Goal: Transaction & Acquisition: Purchase product/service

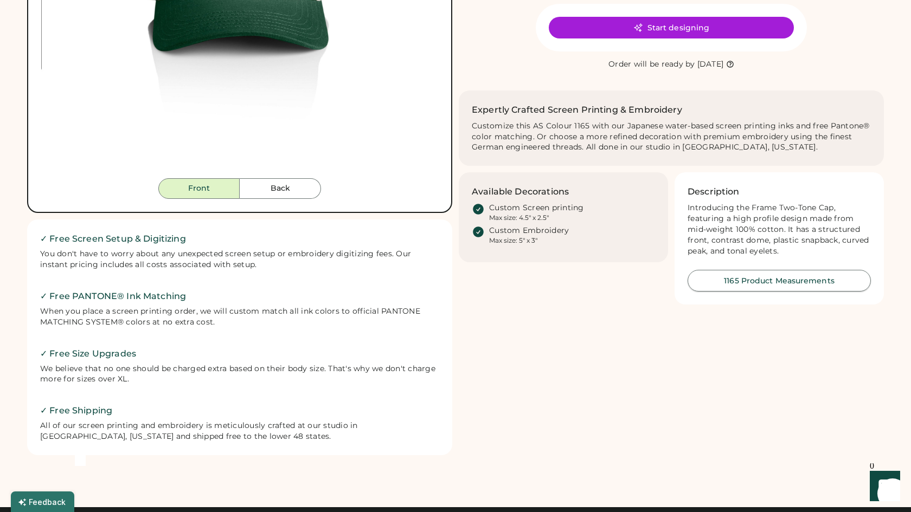
scroll to position [305, 0]
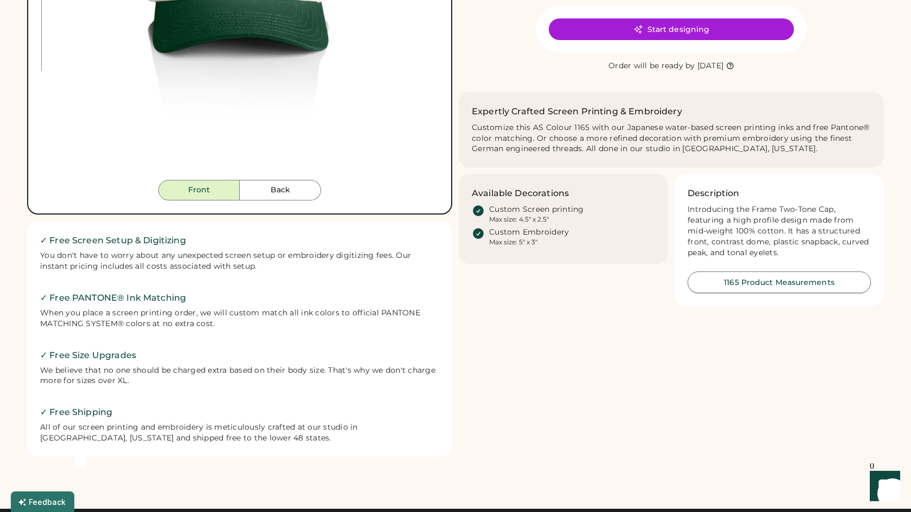
click at [754, 278] on button "1165 Product Measurements" at bounding box center [779, 283] width 183 height 22
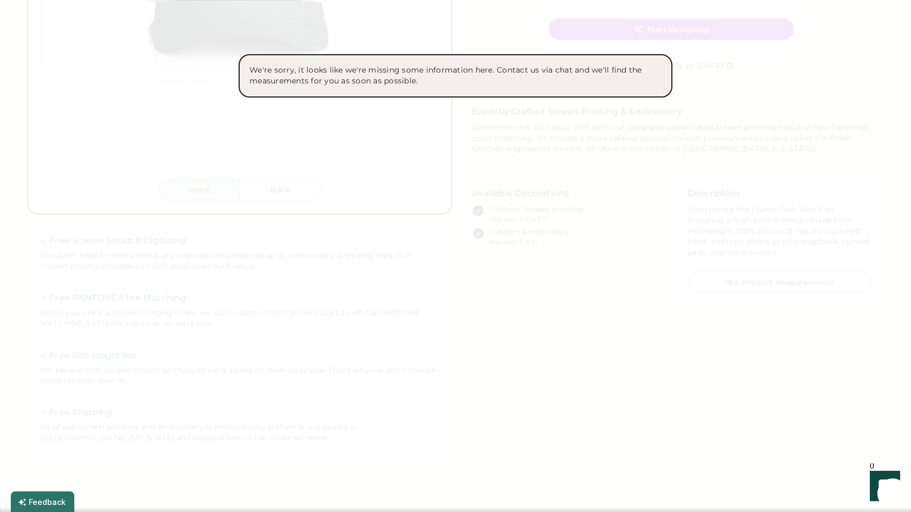
click at [607, 195] on div at bounding box center [455, 256] width 911 height 512
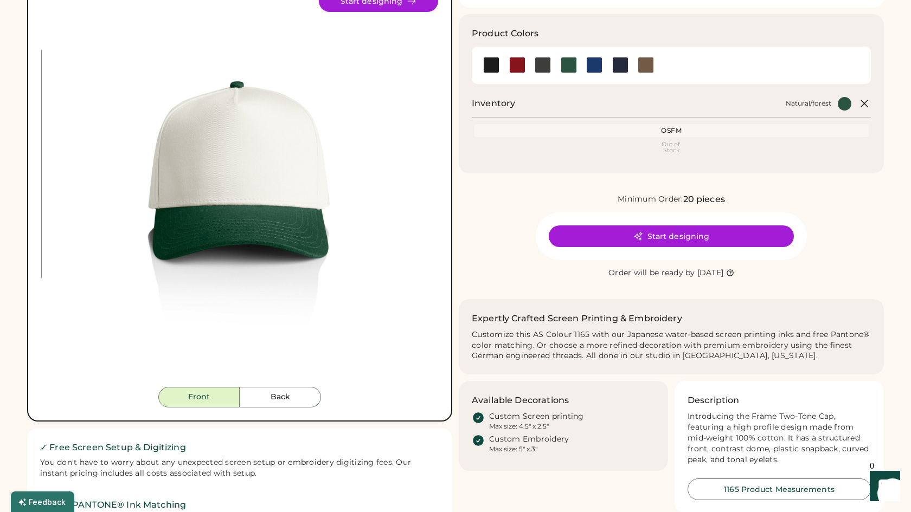
scroll to position [97, 0]
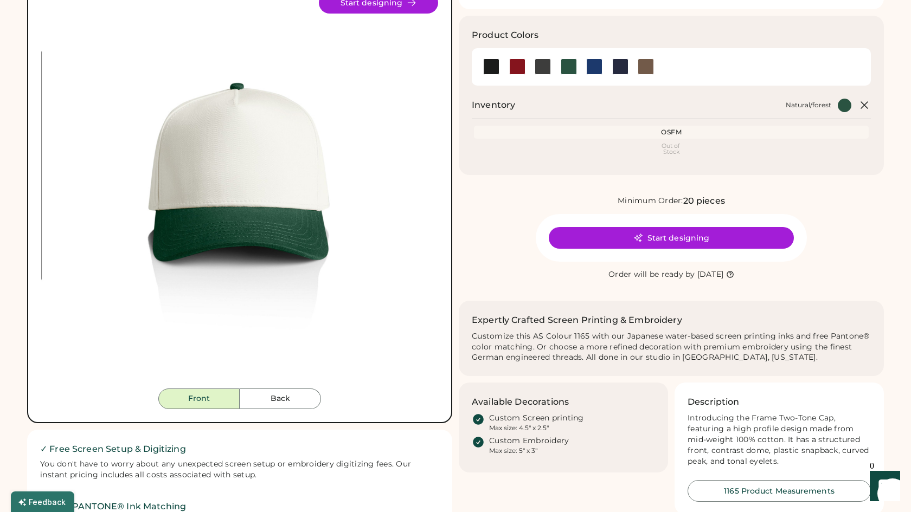
click at [664, 232] on button "Start designing" at bounding box center [671, 238] width 245 height 22
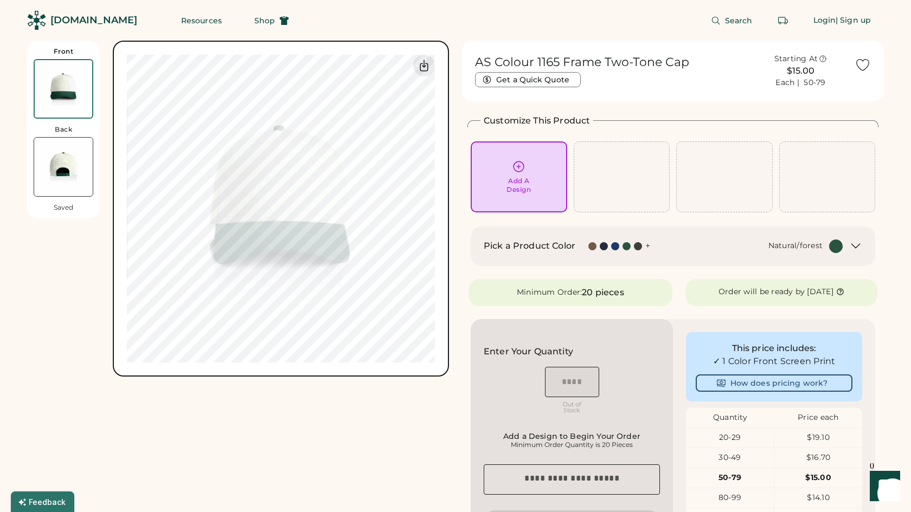
click at [843, 241] on div "Pick a Product Color + Natural/forest" at bounding box center [673, 247] width 379 height 14
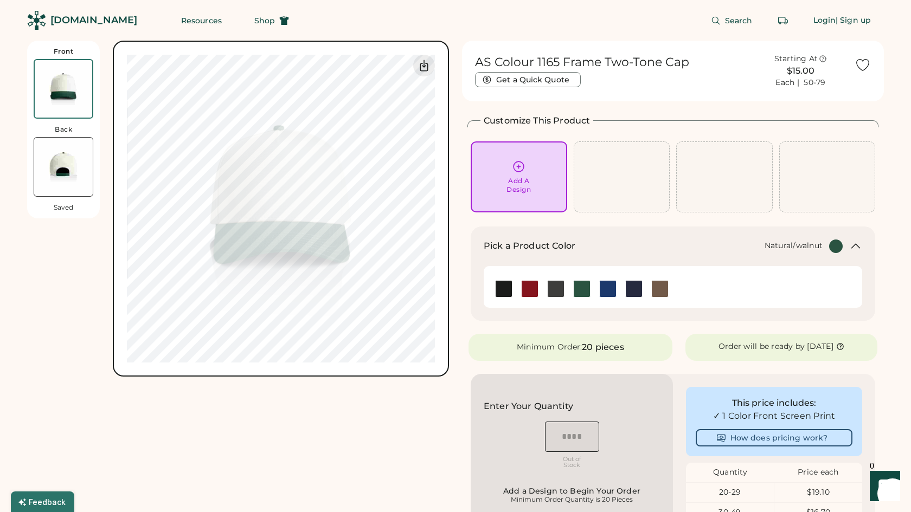
click at [668, 289] on img at bounding box center [660, 289] width 16 height 16
click at [333, 425] on div "Front Back Saved Upload new design SVG, Ai, PDF, EPS, PSD Non-preferred files: …" at bounding box center [238, 410] width 422 height 738
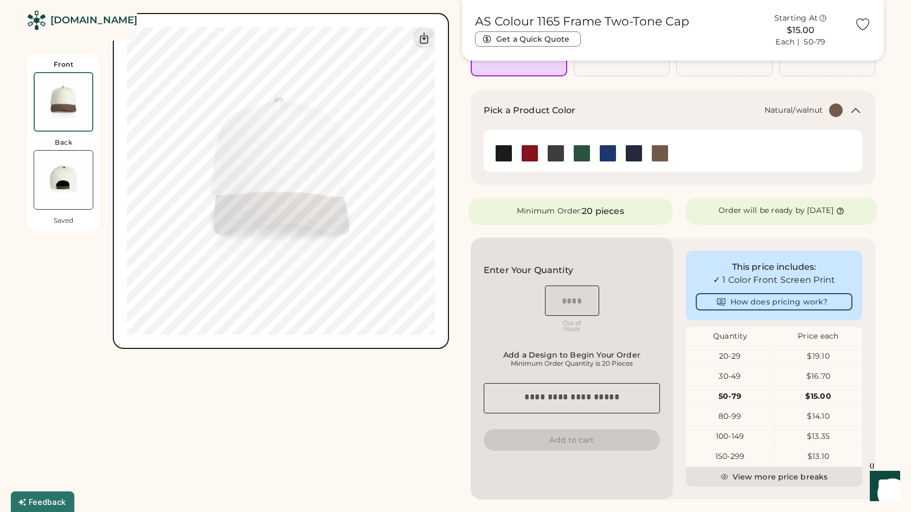
scroll to position [136, 0]
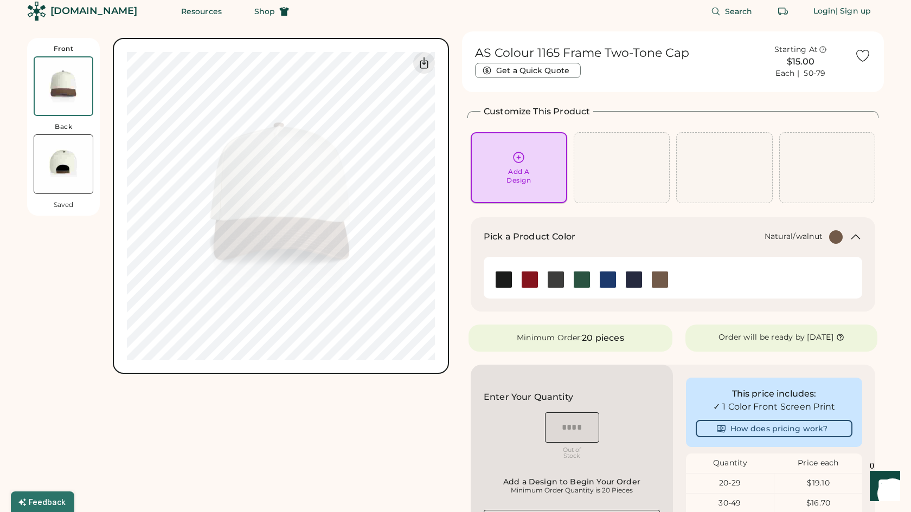
click at [523, 182] on div "Add A Design" at bounding box center [519, 176] width 24 height 17
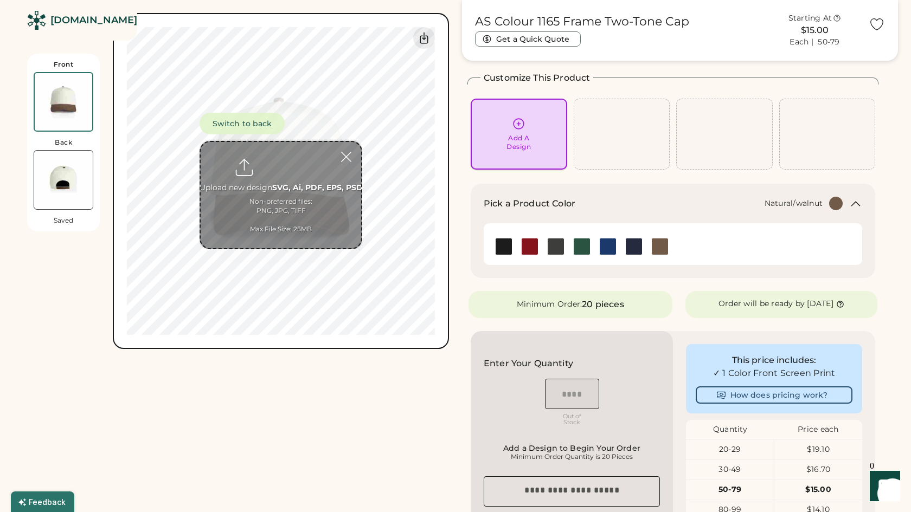
scroll to position [47, 0]
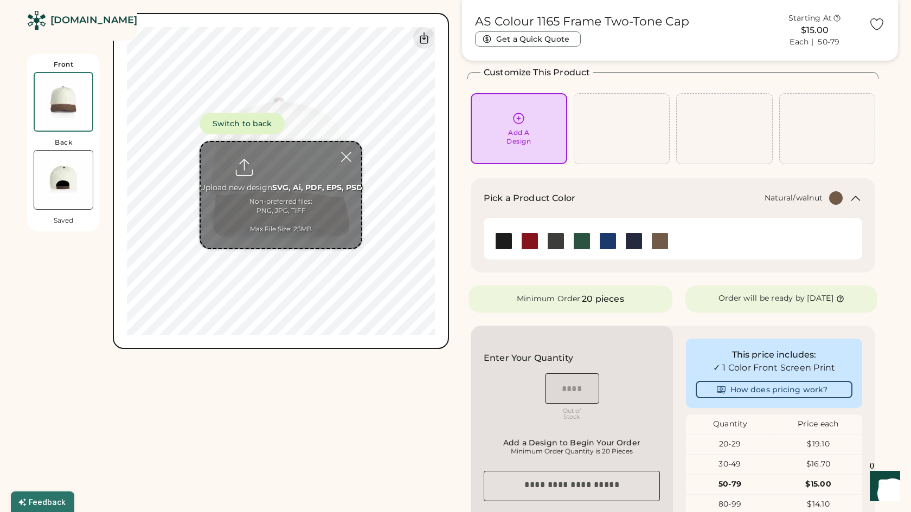
click at [340, 200] on input "file" at bounding box center [281, 195] width 161 height 106
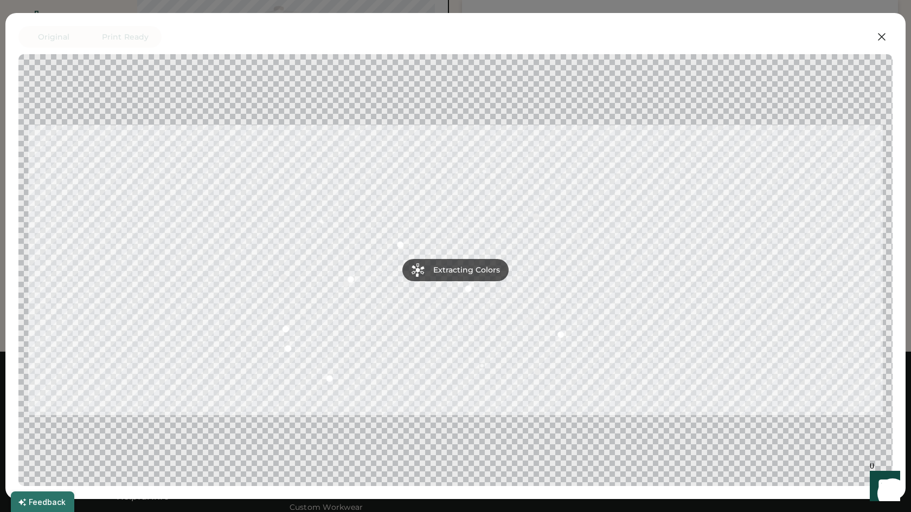
scroll to position [601, 0]
click at [881, 38] on icon at bounding box center [882, 37] width 7 height 7
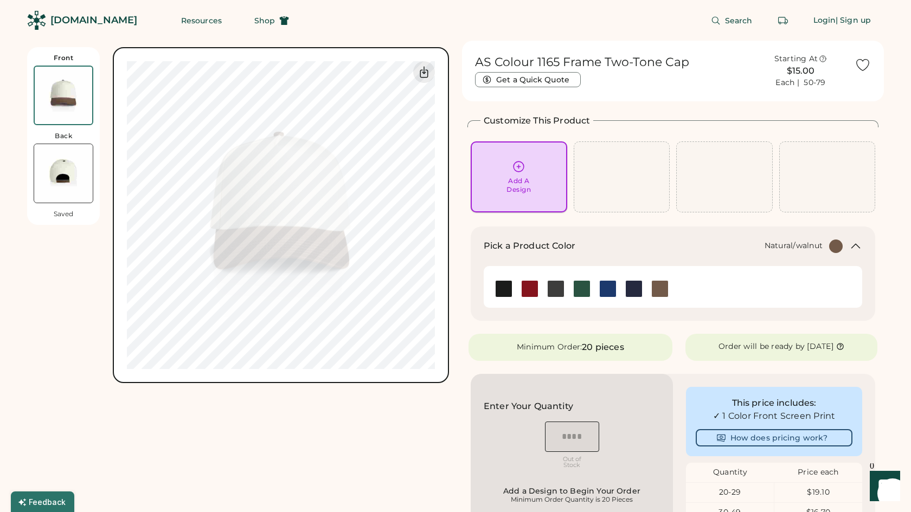
scroll to position [0, 0]
click at [510, 181] on div "Add A Design" at bounding box center [519, 185] width 24 height 17
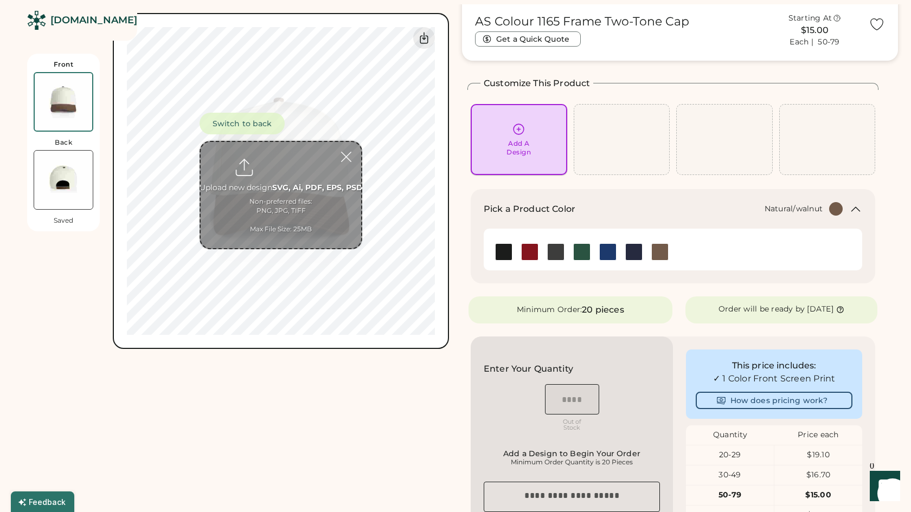
scroll to position [47, 0]
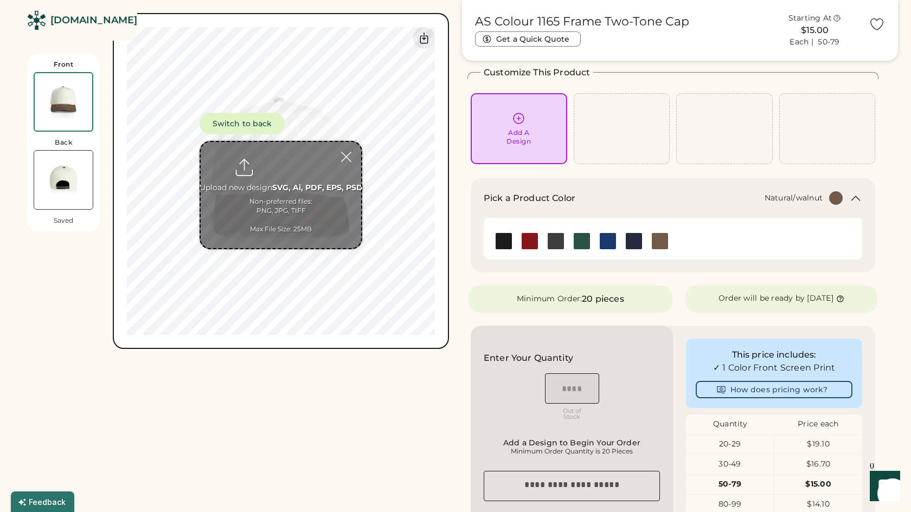
click at [316, 178] on input "file" at bounding box center [281, 195] width 161 height 106
type input "**********"
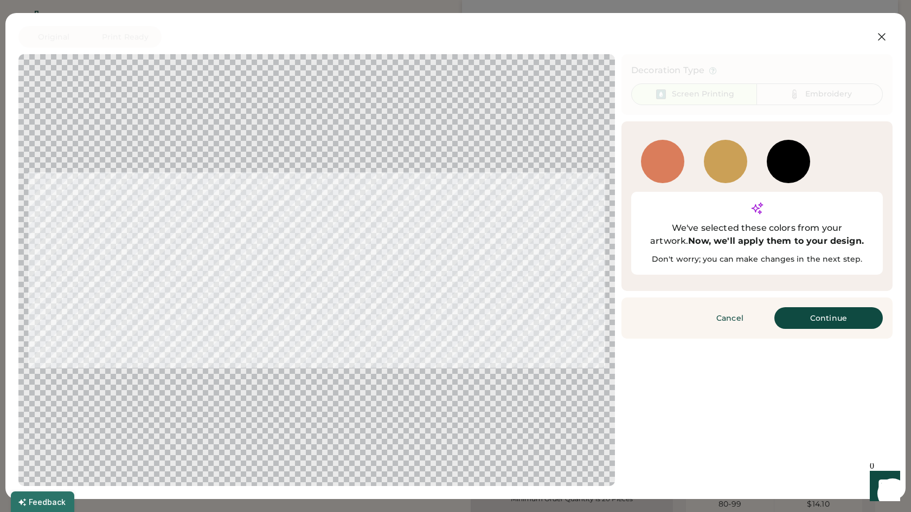
click at [667, 169] on div at bounding box center [662, 161] width 43 height 43
click at [727, 158] on div at bounding box center [725, 161] width 43 height 43
click at [816, 307] on button "Continue" at bounding box center [828, 318] width 108 height 22
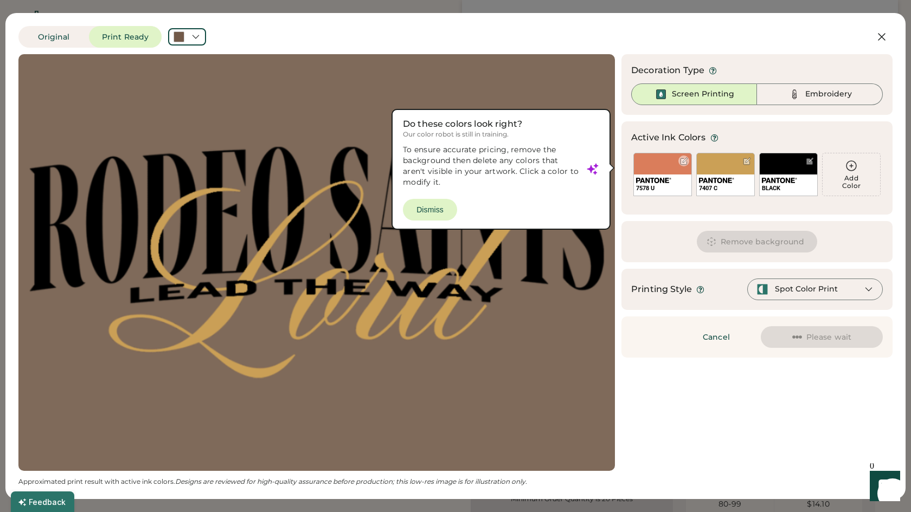
click at [664, 175] on div "7578 U" at bounding box center [662, 185] width 57 height 21
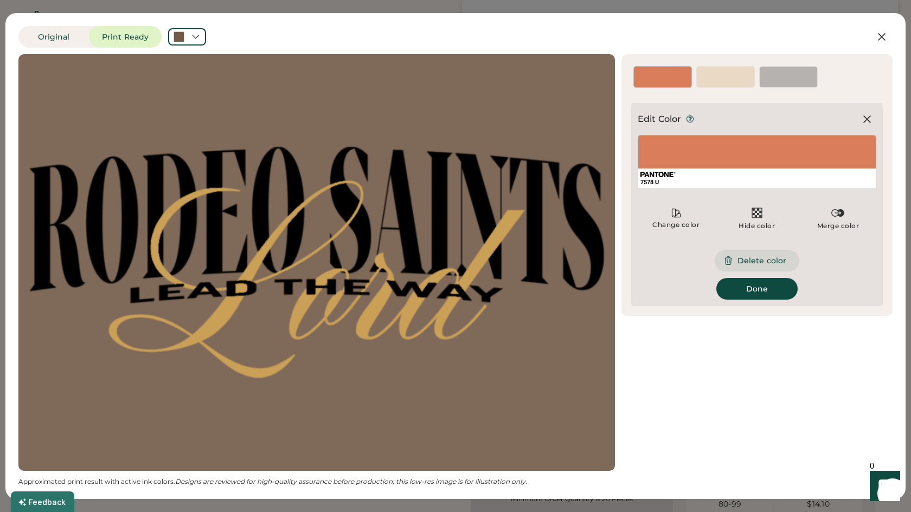
click at [746, 263] on button "Delete color" at bounding box center [757, 261] width 85 height 22
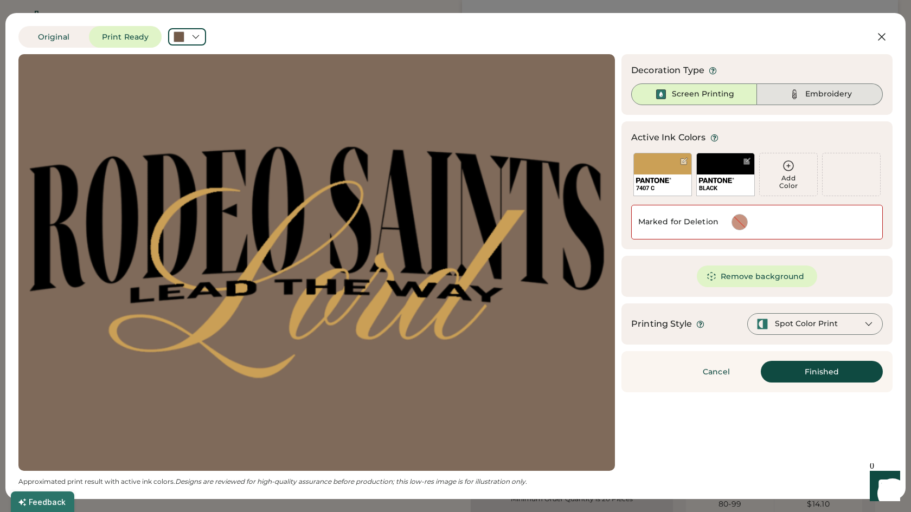
click at [793, 95] on img at bounding box center [794, 94] width 13 height 13
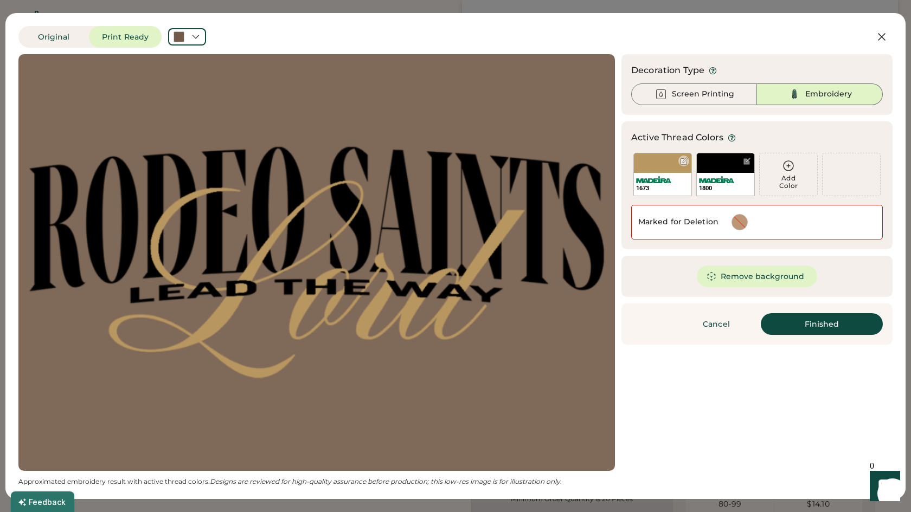
click at [666, 184] on div "1673" at bounding box center [662, 184] width 57 height 23
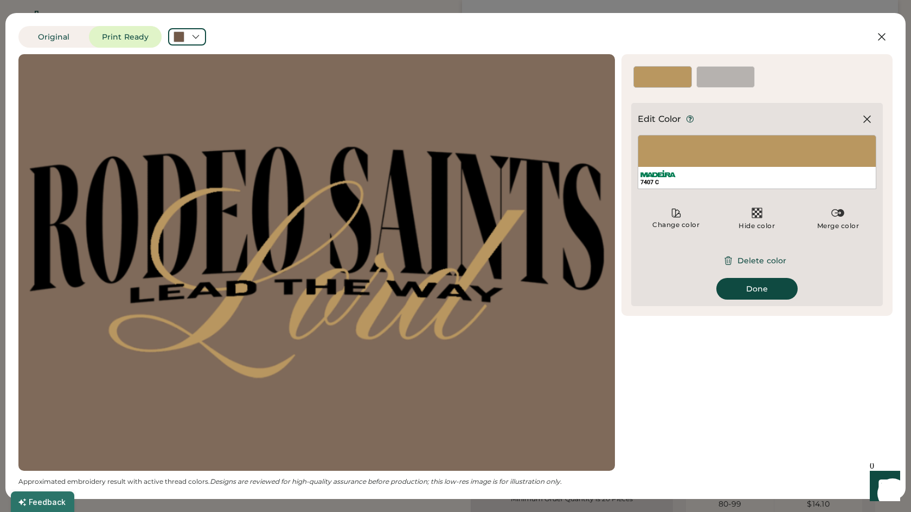
click at [746, 158] on div "7407 C" at bounding box center [757, 162] width 239 height 54
click at [678, 216] on icon at bounding box center [676, 213] width 11 height 11
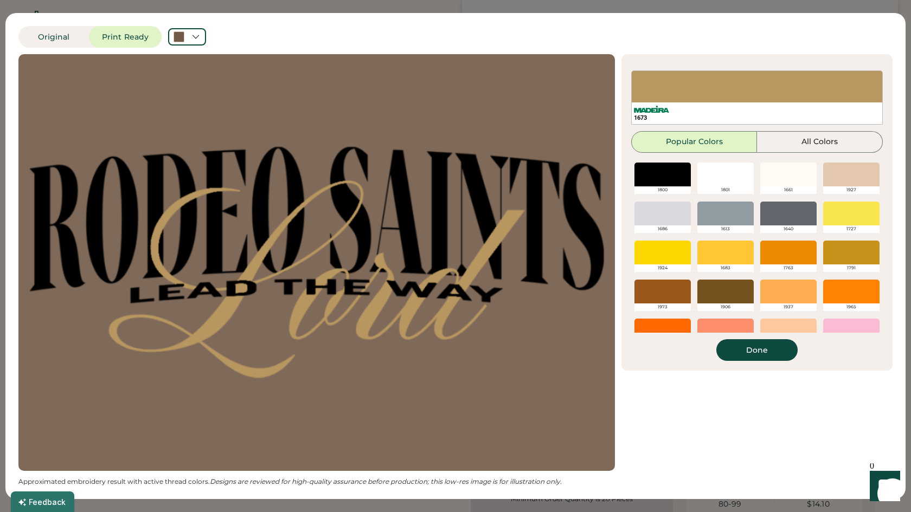
scroll to position [0, 0]
click at [741, 255] on div at bounding box center [725, 253] width 56 height 24
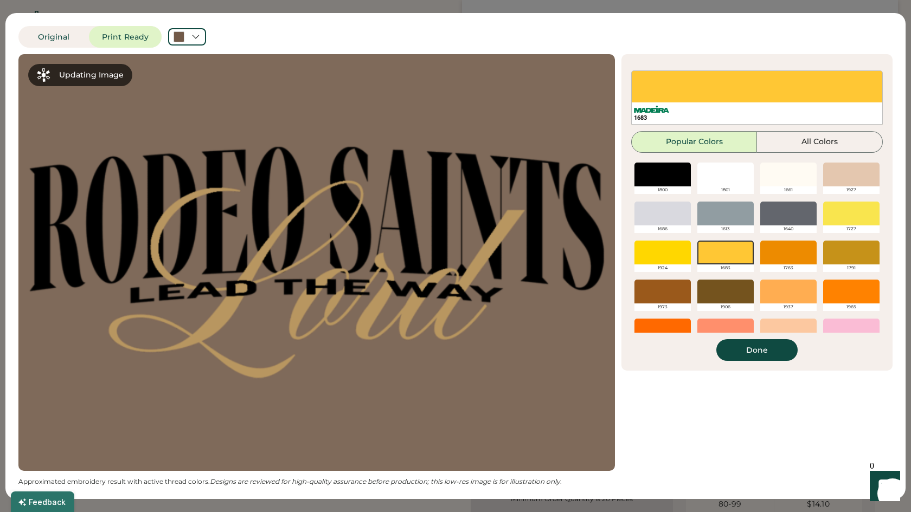
click at [768, 355] on button "Done" at bounding box center [756, 350] width 81 height 22
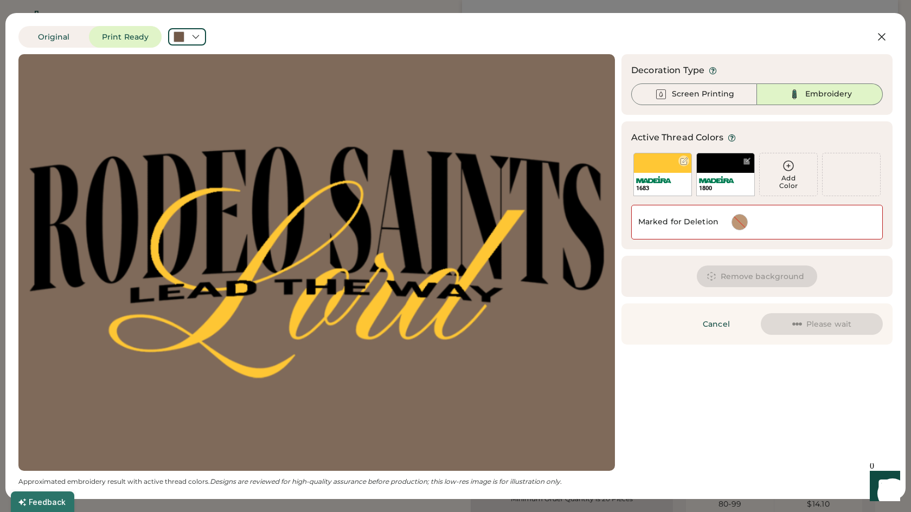
click at [665, 181] on img at bounding box center [653, 179] width 35 height 7
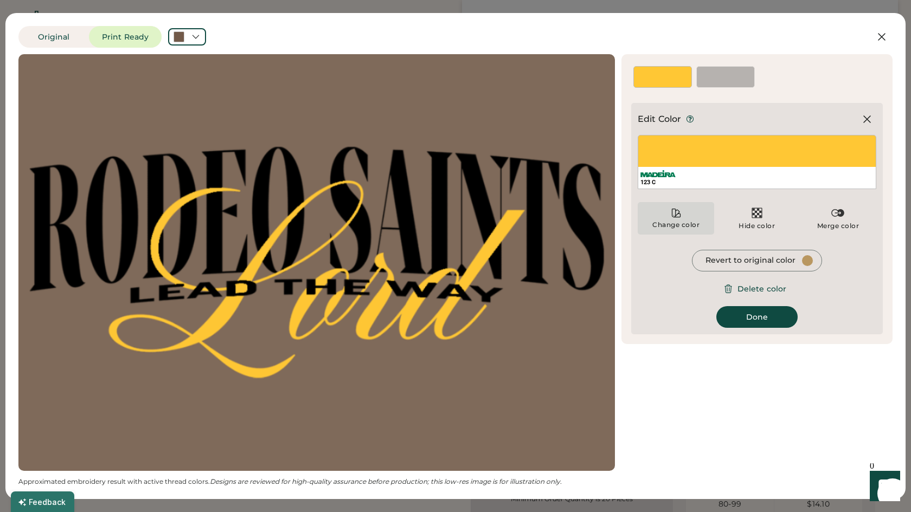
click at [690, 224] on div "Change color" at bounding box center [676, 225] width 48 height 9
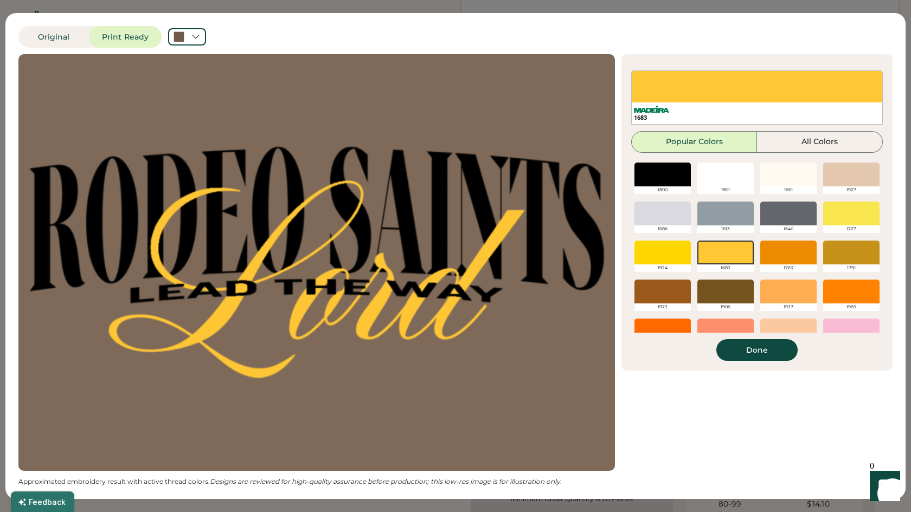
click at [803, 254] on div at bounding box center [788, 253] width 56 height 24
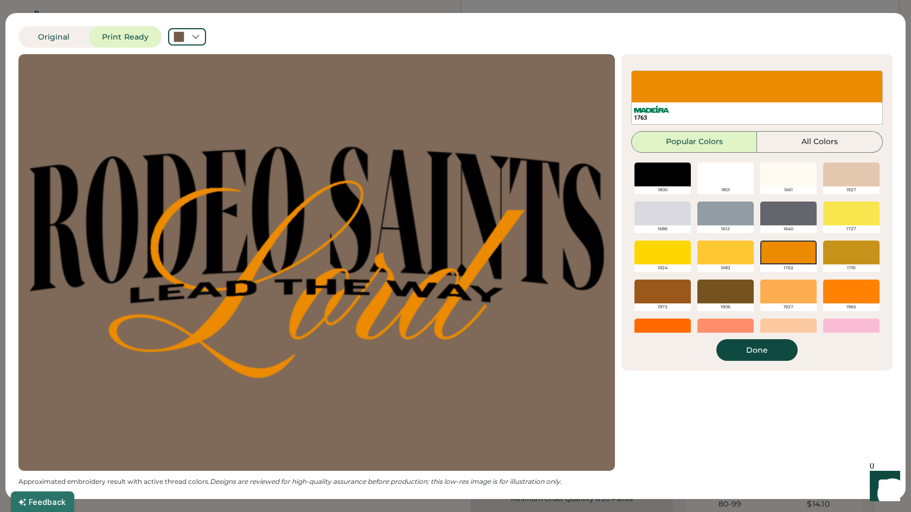
click at [842, 253] on div at bounding box center [851, 253] width 56 height 24
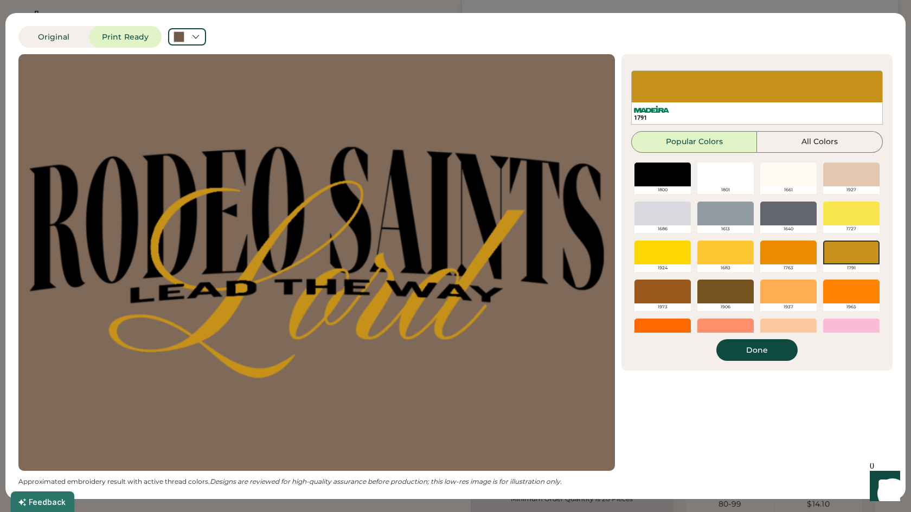
click at [762, 350] on button "Done" at bounding box center [756, 350] width 81 height 22
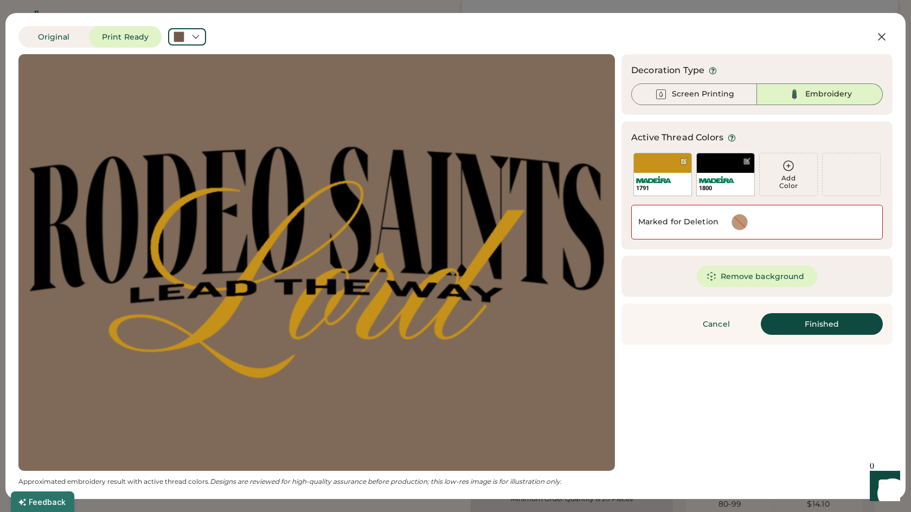
click at [801, 329] on button "Finished" at bounding box center [822, 324] width 122 height 22
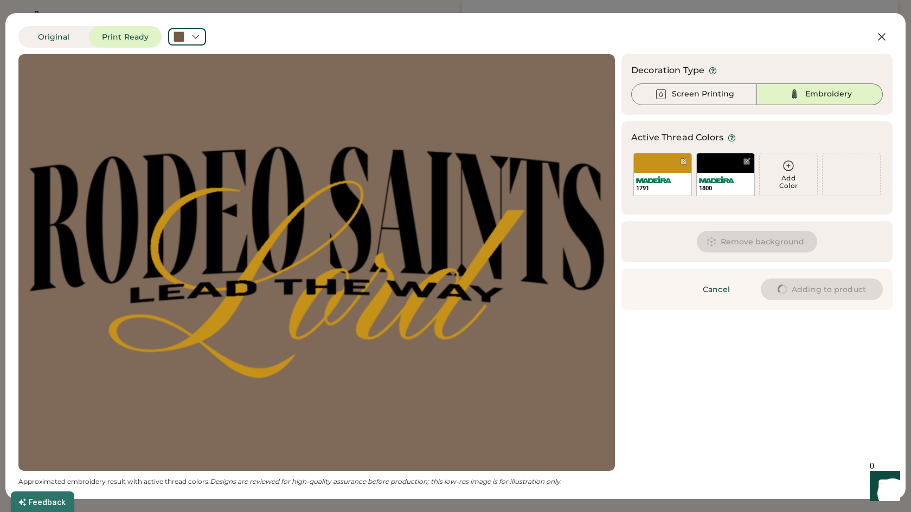
type input "****"
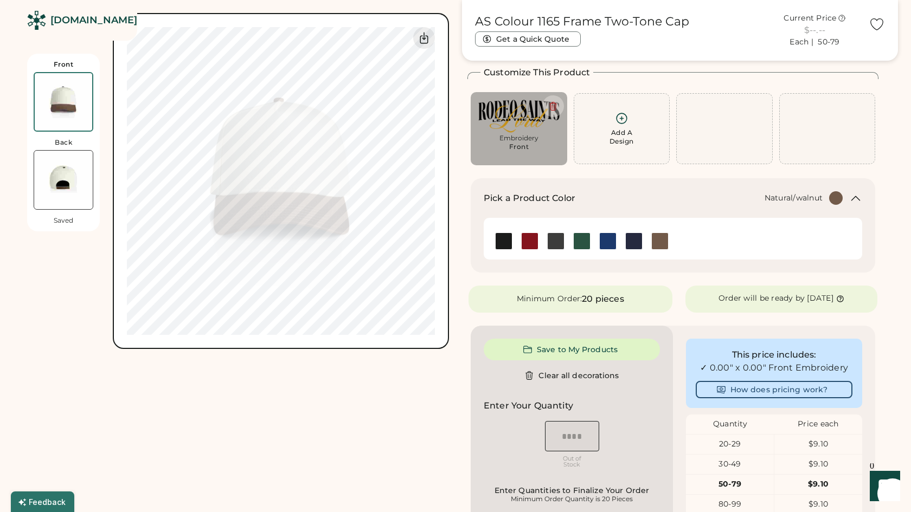
type input "****"
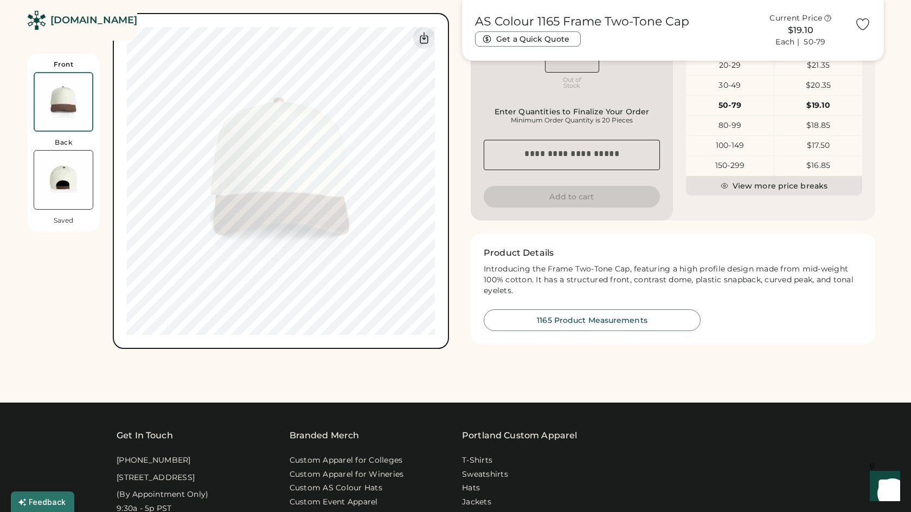
scroll to position [308, 0]
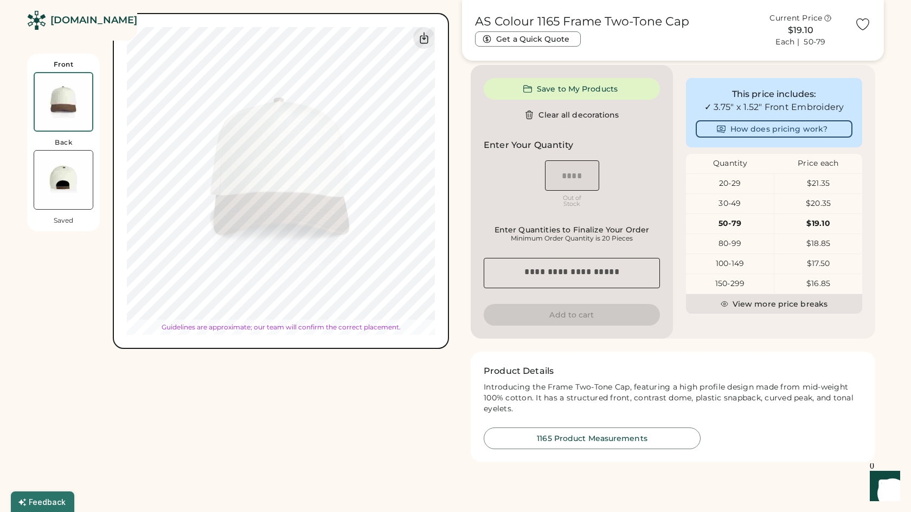
type input "****"
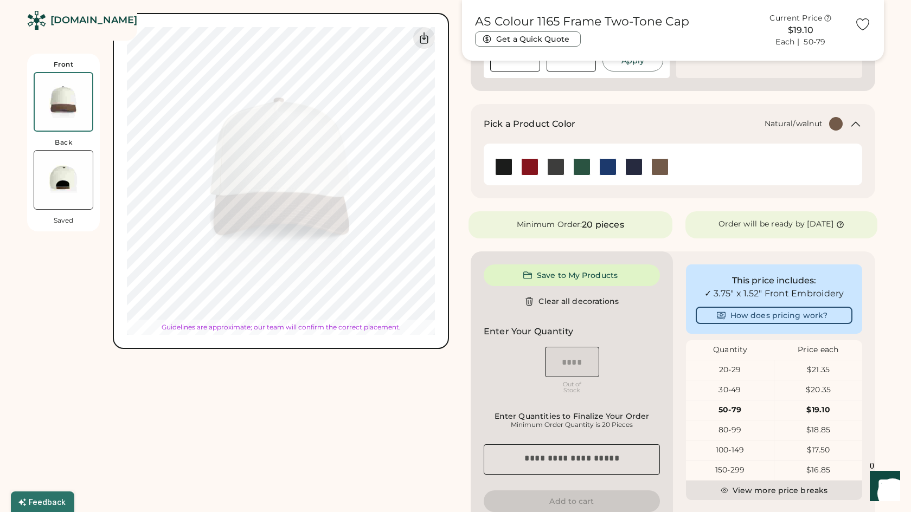
type input "****"
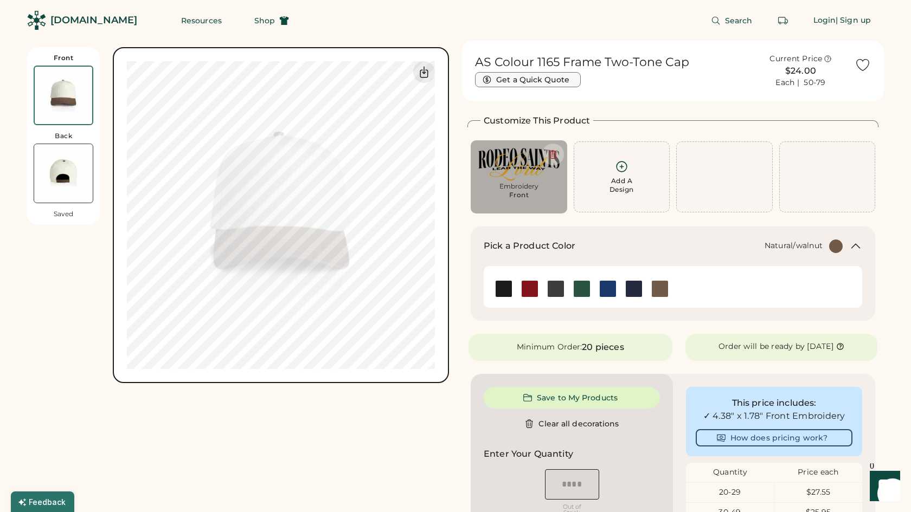
scroll to position [0, 0]
